Goal: Task Accomplishment & Management: Manage account settings

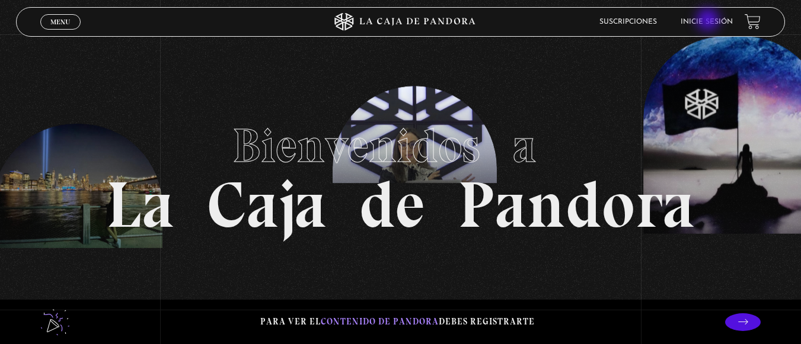
click at [709, 21] on link "Inicie sesión" at bounding box center [706, 21] width 52 height 7
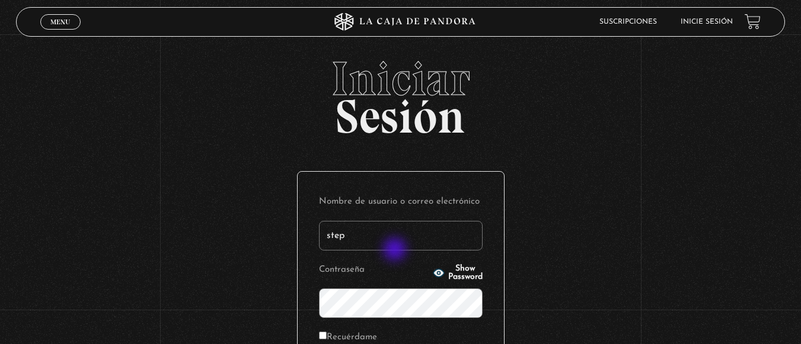
type input "stephanie.calderon paniagua"
click at [327, 336] on input "Recuérdame" at bounding box center [323, 336] width 8 height 8
checkbox input "true"
